Goal: Task Accomplishment & Management: Use online tool/utility

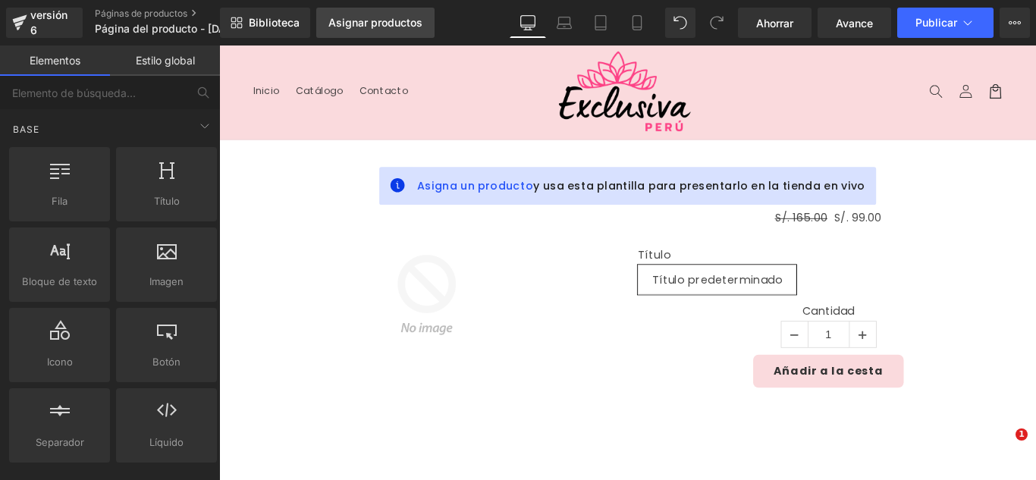
click at [412, 23] on font "Asignar productos" at bounding box center [375, 22] width 94 height 13
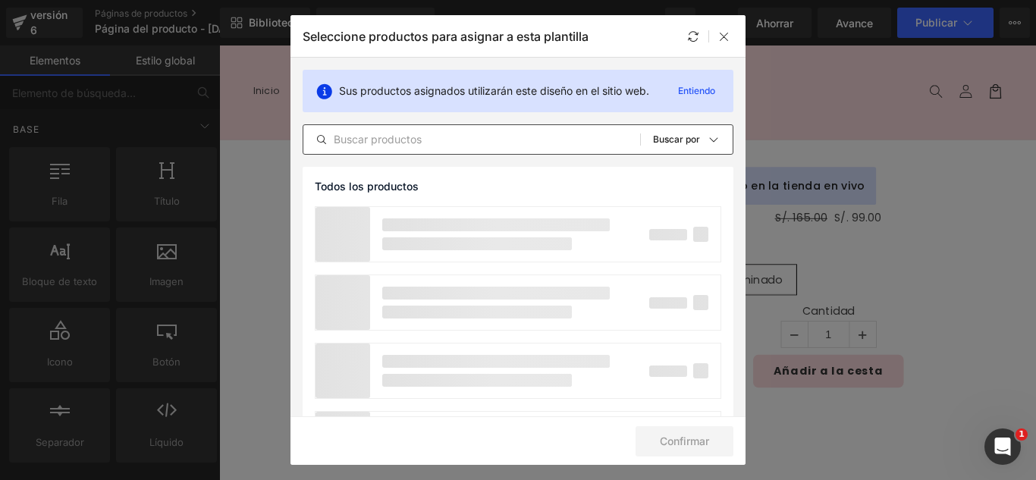
click at [464, 145] on input "text" at bounding box center [471, 139] width 337 height 18
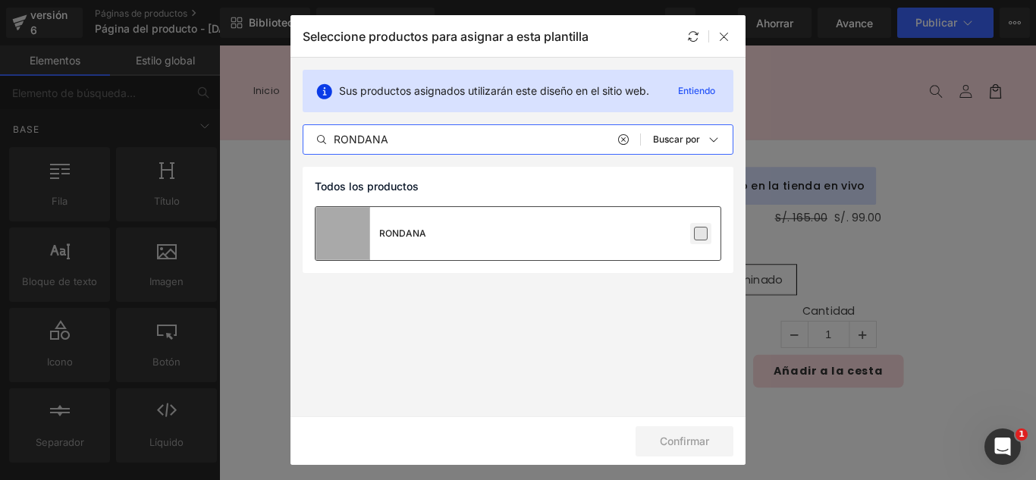
type input "RONDANA"
click at [702, 233] on label at bounding box center [701, 234] width 14 height 14
click at [701, 234] on input "checkbox" at bounding box center [701, 234] width 0 height 0
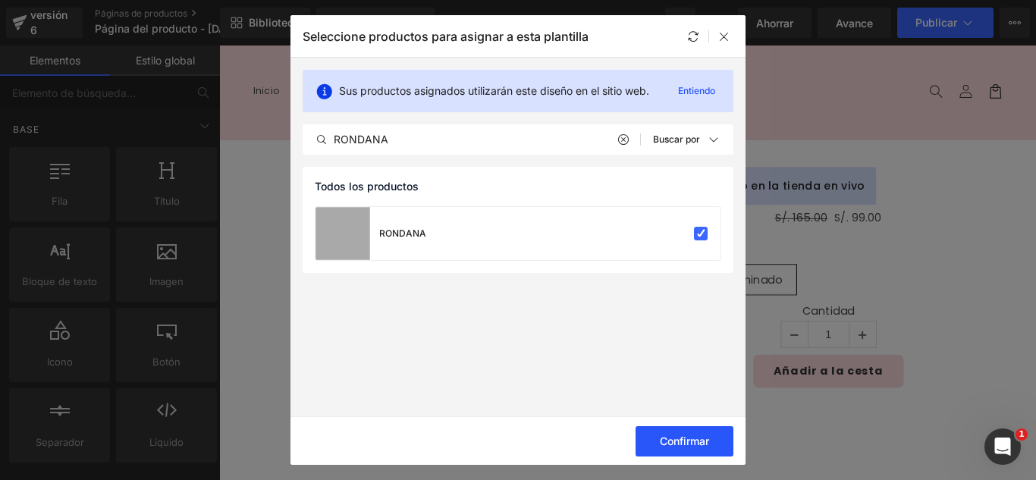
click at [712, 445] on button "Confirmar" at bounding box center [685, 441] width 98 height 30
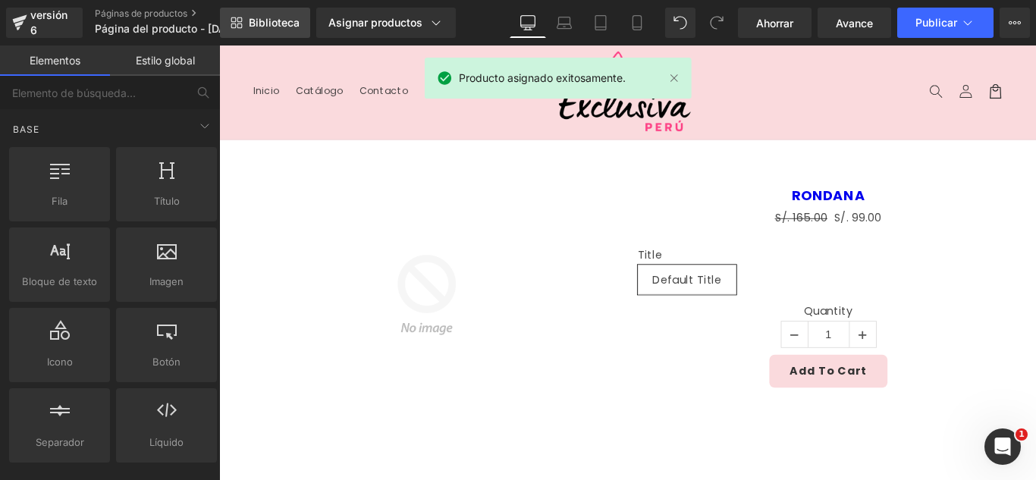
click at [253, 22] on font "Biblioteca" at bounding box center [274, 22] width 51 height 13
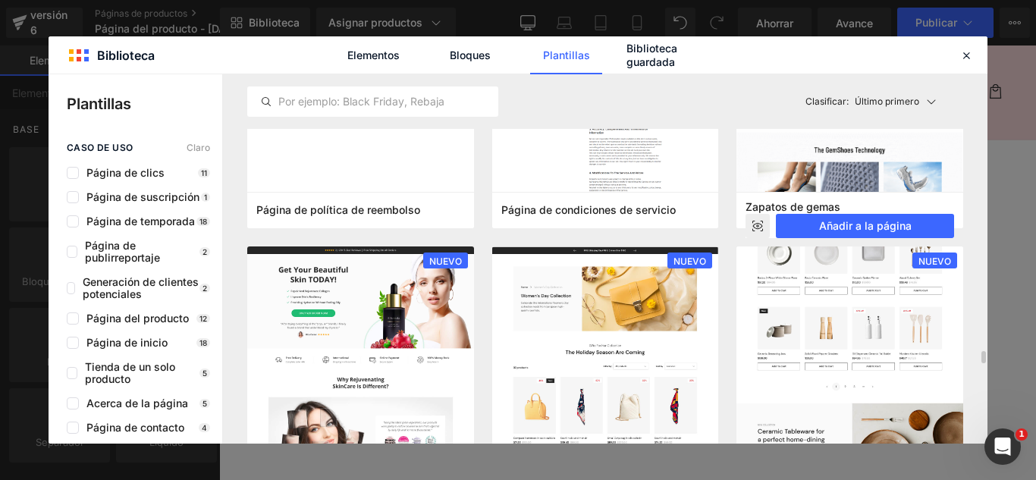
scroll to position [1441, 0]
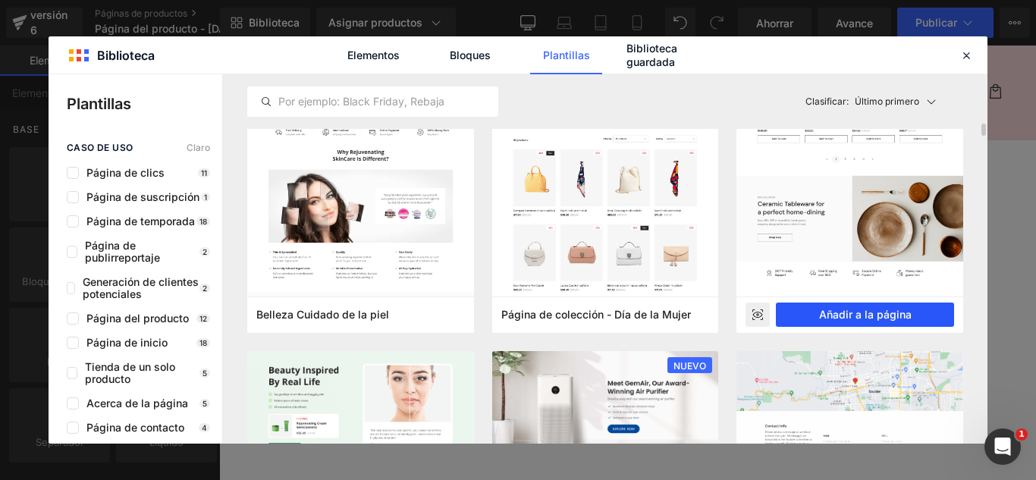
click at [900, 319] on font "Añadir a la página" at bounding box center [865, 314] width 93 height 13
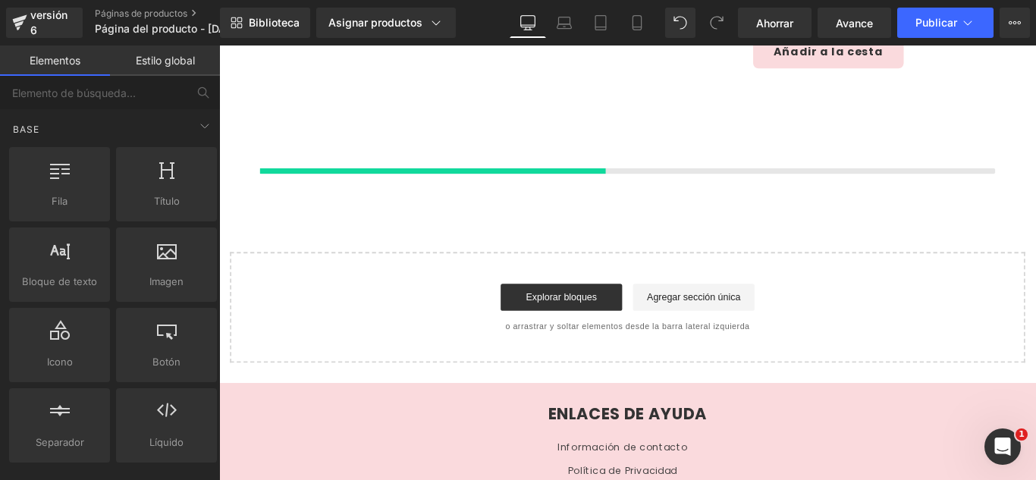
scroll to position [360, 0]
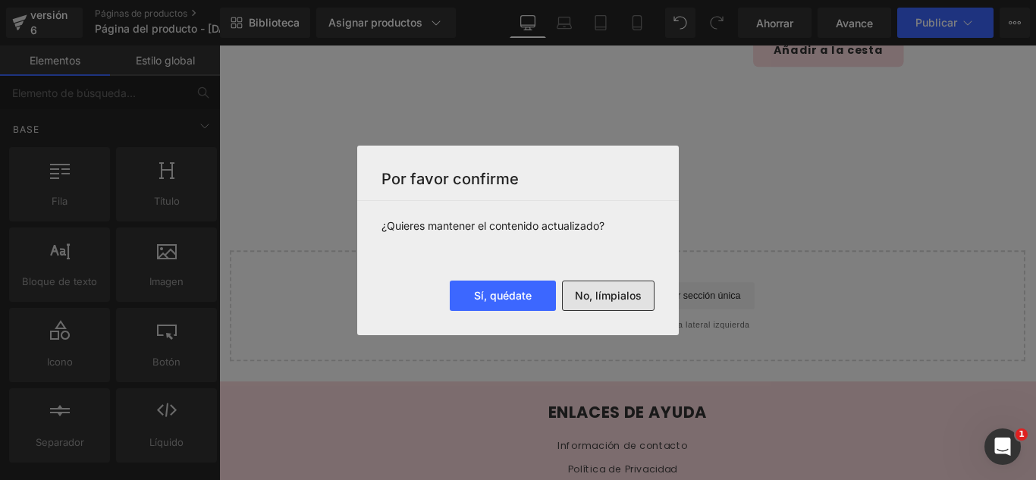
click at [618, 295] on font "No, límpialos" at bounding box center [608, 295] width 67 height 13
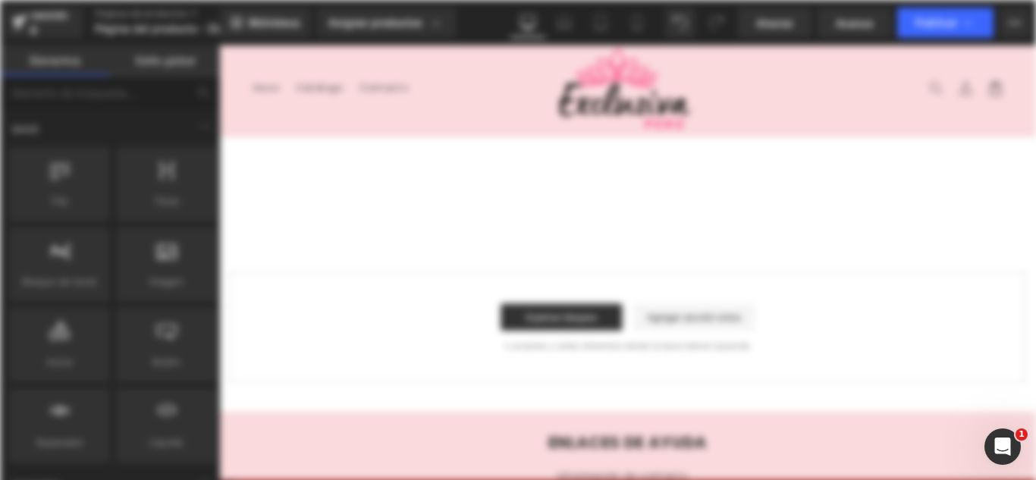
scroll to position [0, 0]
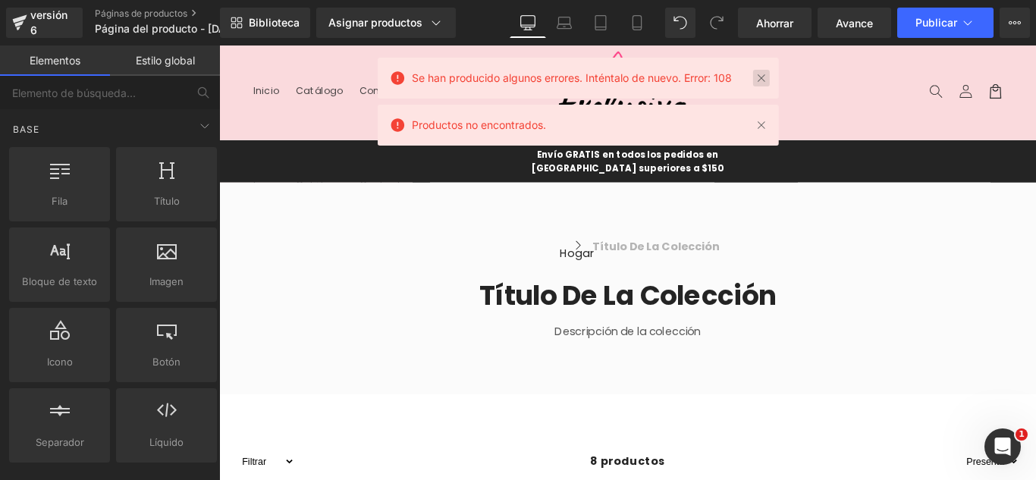
click at [765, 80] on link at bounding box center [761, 78] width 17 height 17
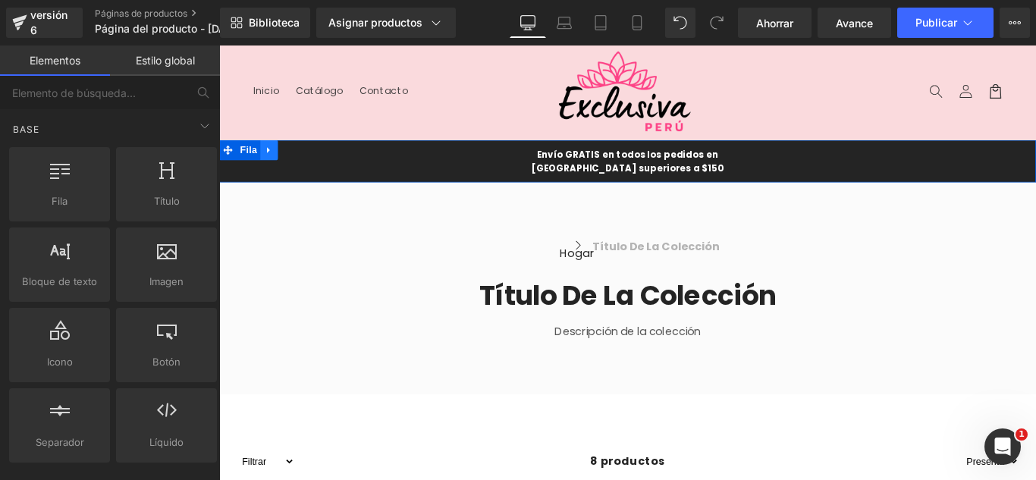
click at [270, 160] on icon at bounding box center [275, 163] width 11 height 11
click at [310, 158] on icon at bounding box center [315, 163] width 11 height 11
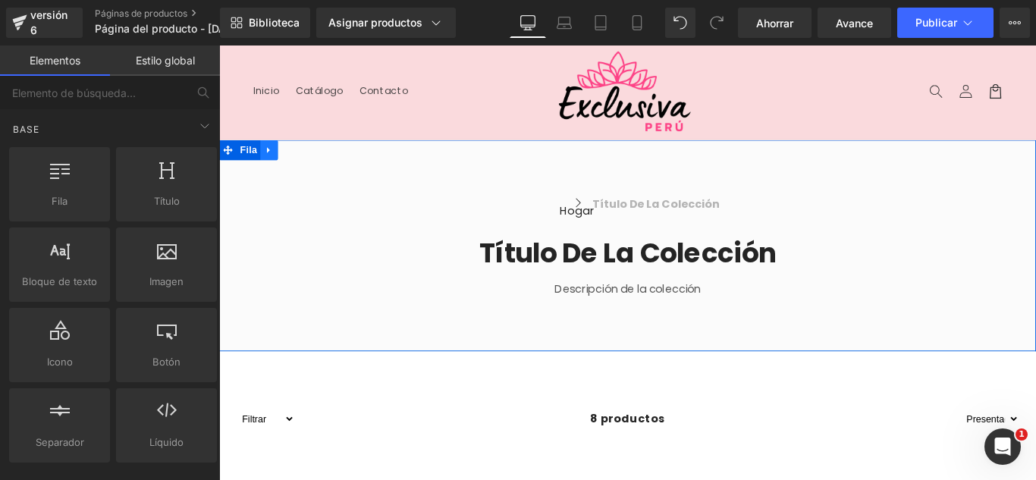
click at [272, 161] on icon at bounding box center [275, 163] width 11 height 11
click at [310, 160] on icon at bounding box center [315, 163] width 11 height 11
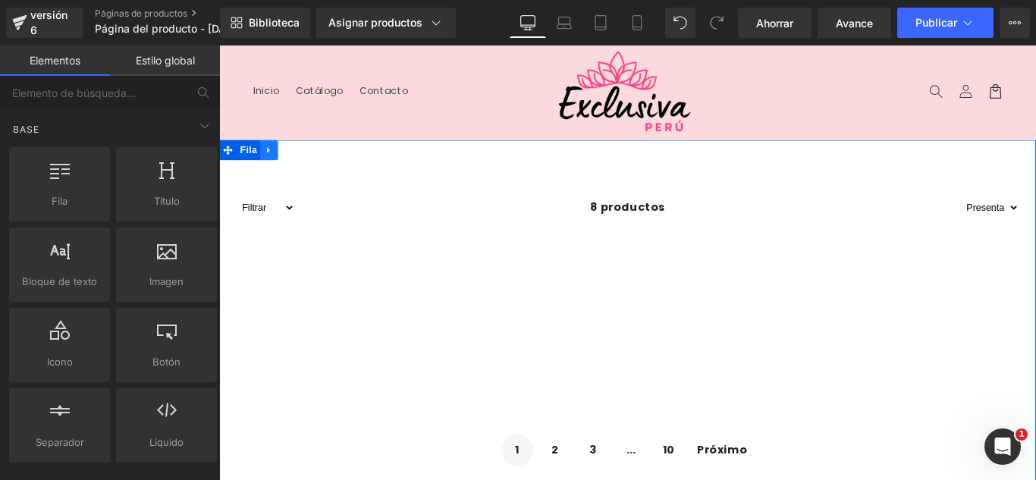
click at [277, 159] on link at bounding box center [276, 163] width 20 height 23
click at [310, 159] on icon at bounding box center [315, 163] width 11 height 11
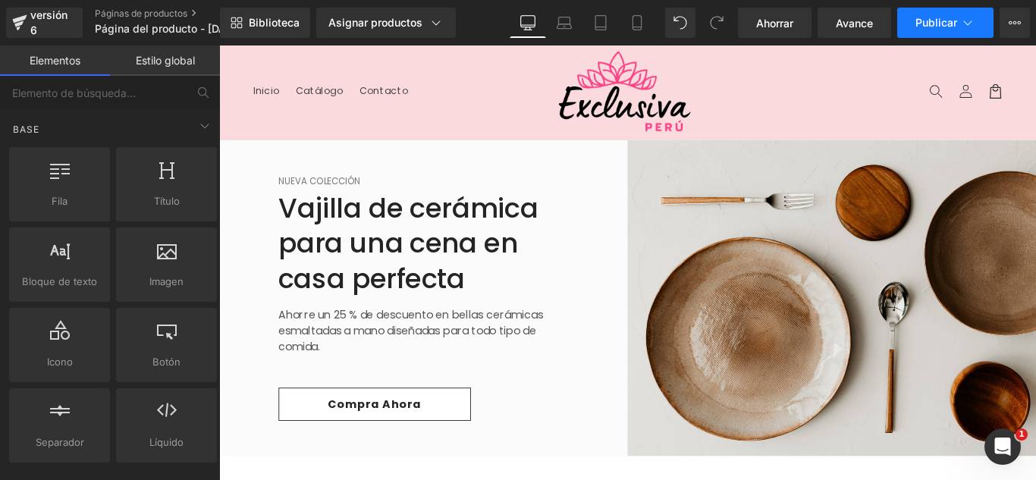
click at [949, 19] on font "Publicar" at bounding box center [937, 22] width 42 height 13
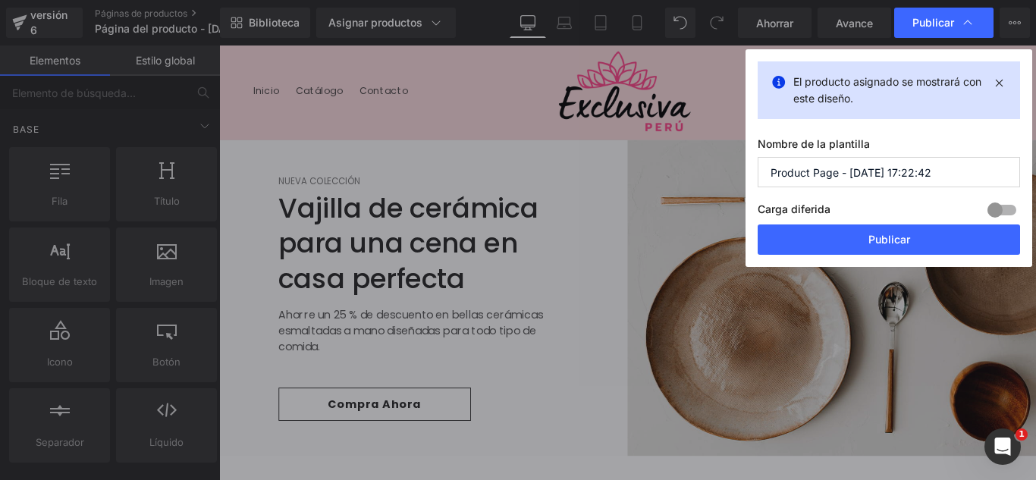
click at [935, 176] on input "Product Page - [DATE] 17:22:42" at bounding box center [889, 172] width 262 height 30
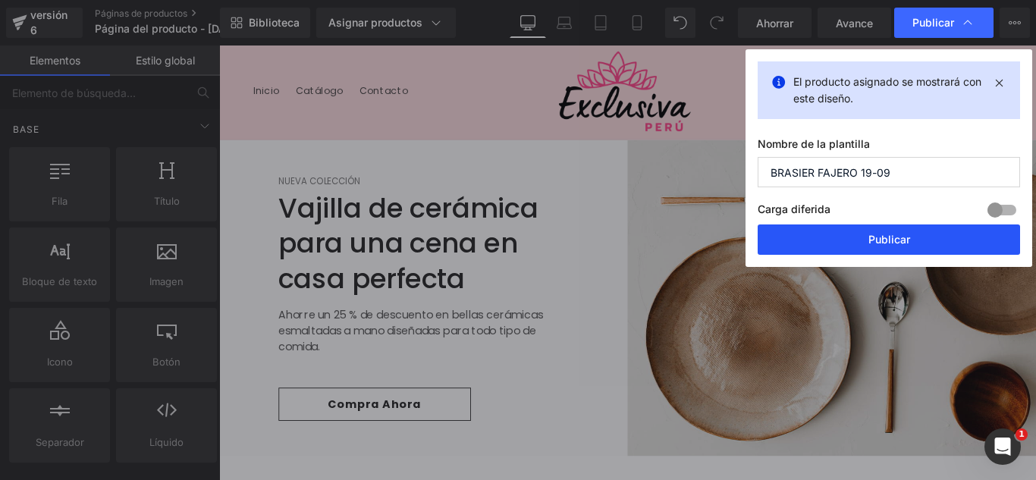
type input "BRASIER FAJERO 19-09"
click at [934, 246] on button "Publicar" at bounding box center [889, 240] width 262 height 30
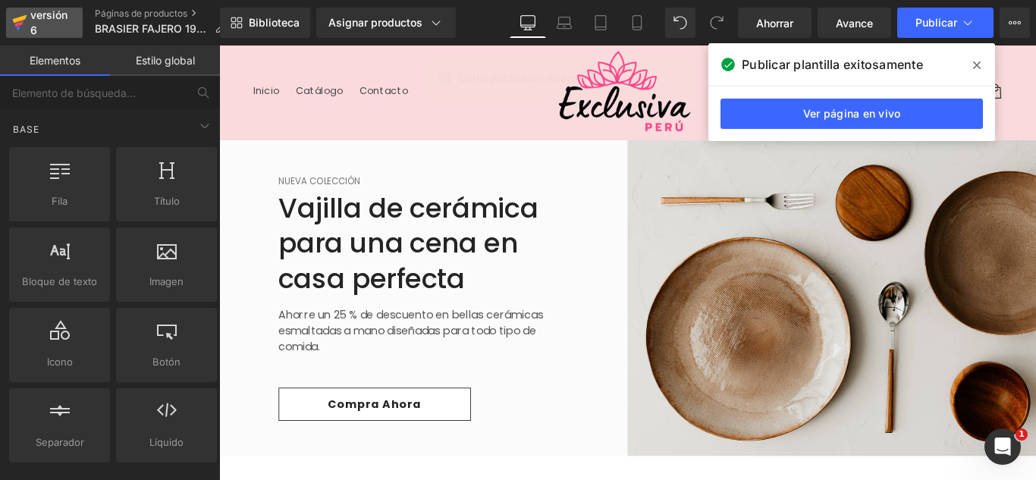
click at [32, 26] on font "versión 6" at bounding box center [48, 22] width 37 height 28
